Goal: Task Accomplishment & Management: Use online tool/utility

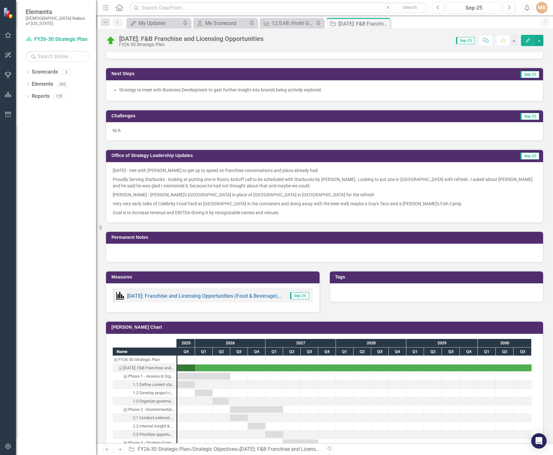
scroll to position [544, 0]
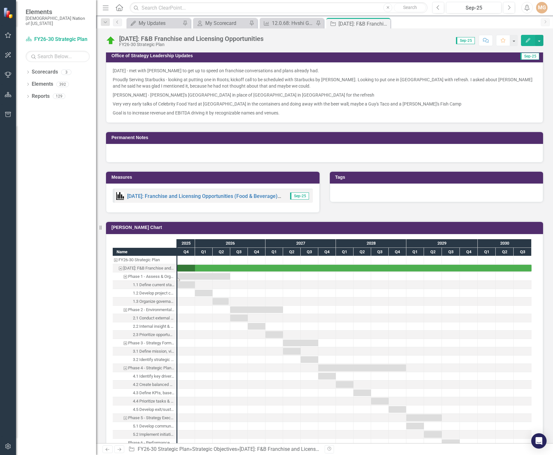
click at [188, 276] on div "Task: Start date: 2025-10-01 End date: 2026-06-30" at bounding box center [203, 276] width 53 height 7
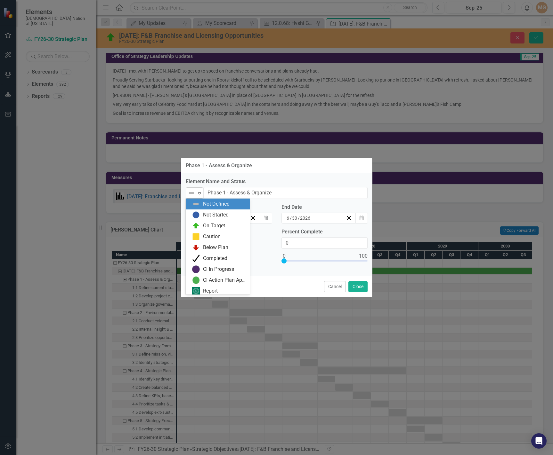
click at [197, 191] on icon "Expand" at bounding box center [199, 193] width 6 height 5
click at [210, 224] on div "On Target" at bounding box center [214, 225] width 22 height 7
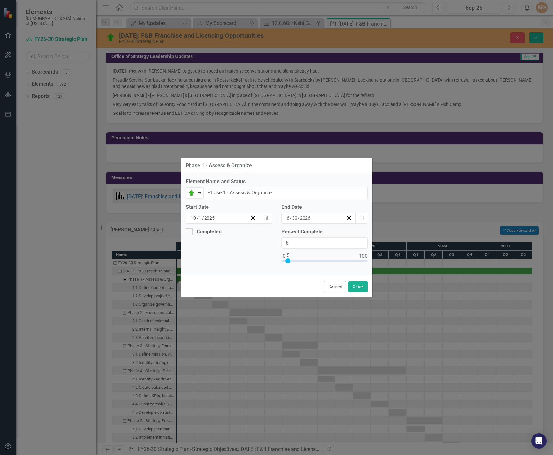
type input "5"
drag, startPoint x: 283, startPoint y: 261, endPoint x: 287, endPoint y: 261, distance: 3.9
click at [287, 261] on div at bounding box center [287, 261] width 5 height 5
click at [359, 289] on button "Close" at bounding box center [357, 286] width 19 height 11
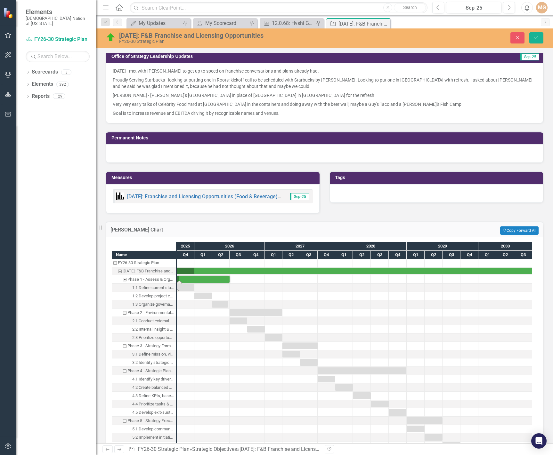
click at [188, 288] on div "Task: Start date: 2025-10-01 End date: 2025-12-31" at bounding box center [186, 287] width 18 height 7
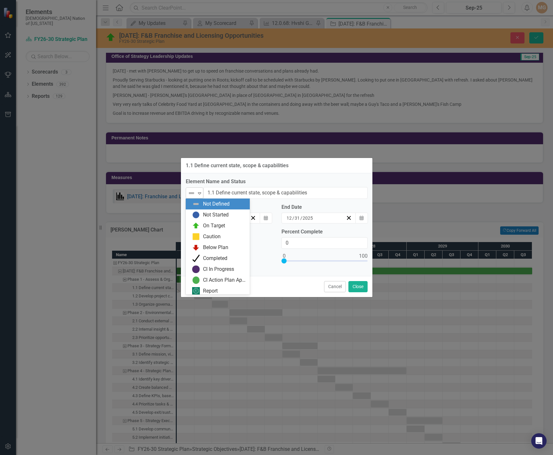
click at [194, 195] on img at bounding box center [192, 193] width 8 height 8
click at [206, 226] on div "On Target" at bounding box center [214, 225] width 22 height 7
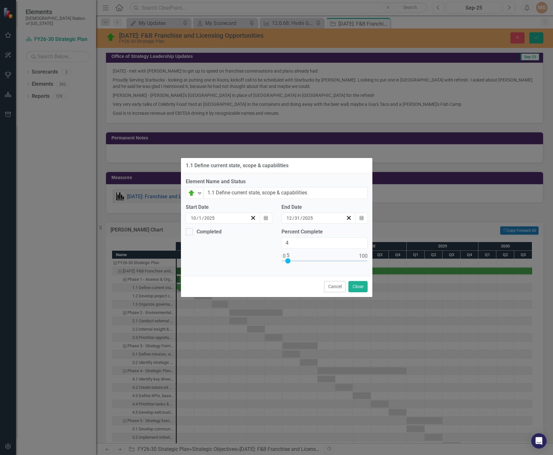
type input "5"
drag, startPoint x: 283, startPoint y: 262, endPoint x: 287, endPoint y: 261, distance: 3.9
click at [287, 261] on div at bounding box center [287, 261] width 5 height 5
click at [362, 287] on button "Close" at bounding box center [357, 286] width 19 height 11
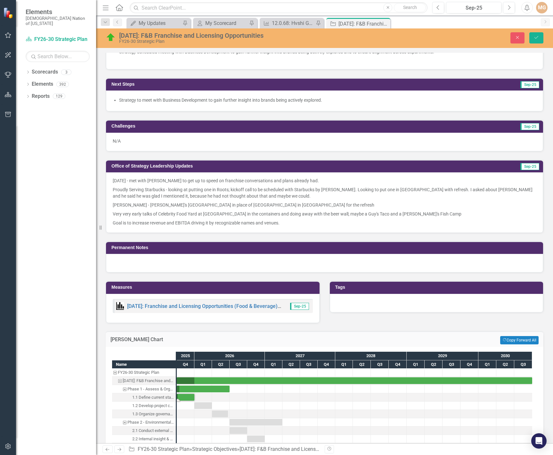
scroll to position [704, 0]
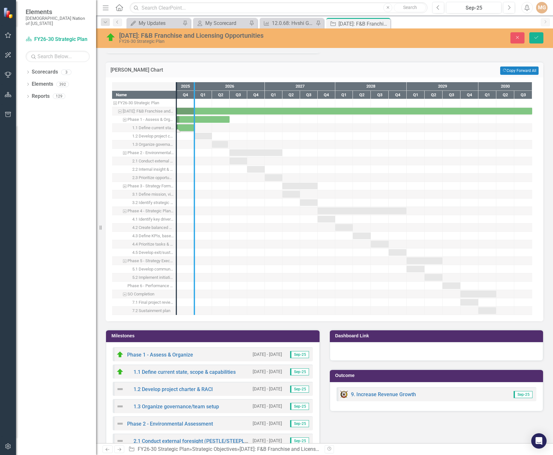
drag, startPoint x: 176, startPoint y: 138, endPoint x: 195, endPoint y: 140, distance: 18.7
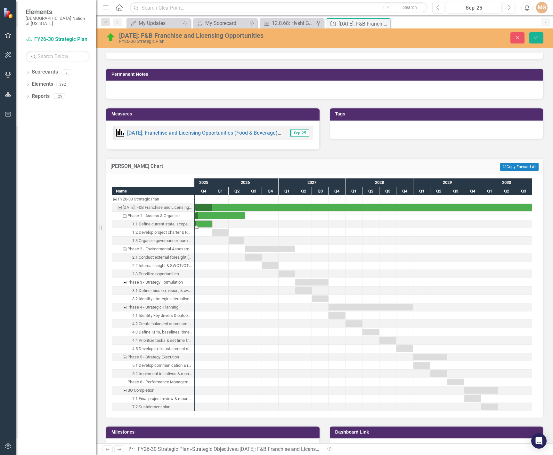
scroll to position [608, 0]
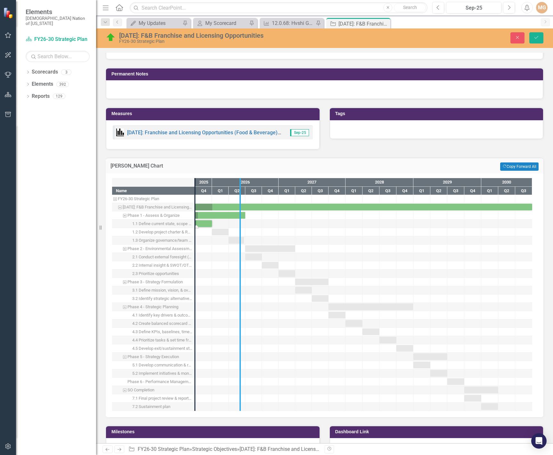
drag, startPoint x: 195, startPoint y: 244, endPoint x: 240, endPoint y: 252, distance: 45.8
